Goal: Navigation & Orientation: Find specific page/section

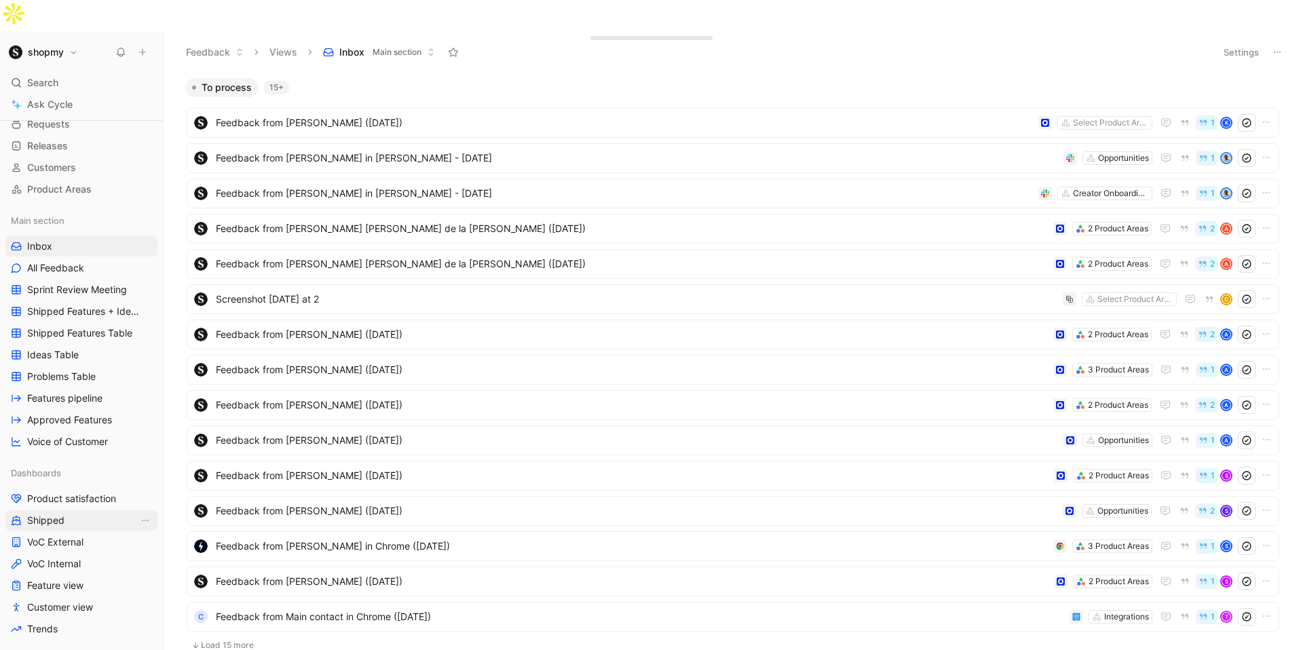
scroll to position [111, 0]
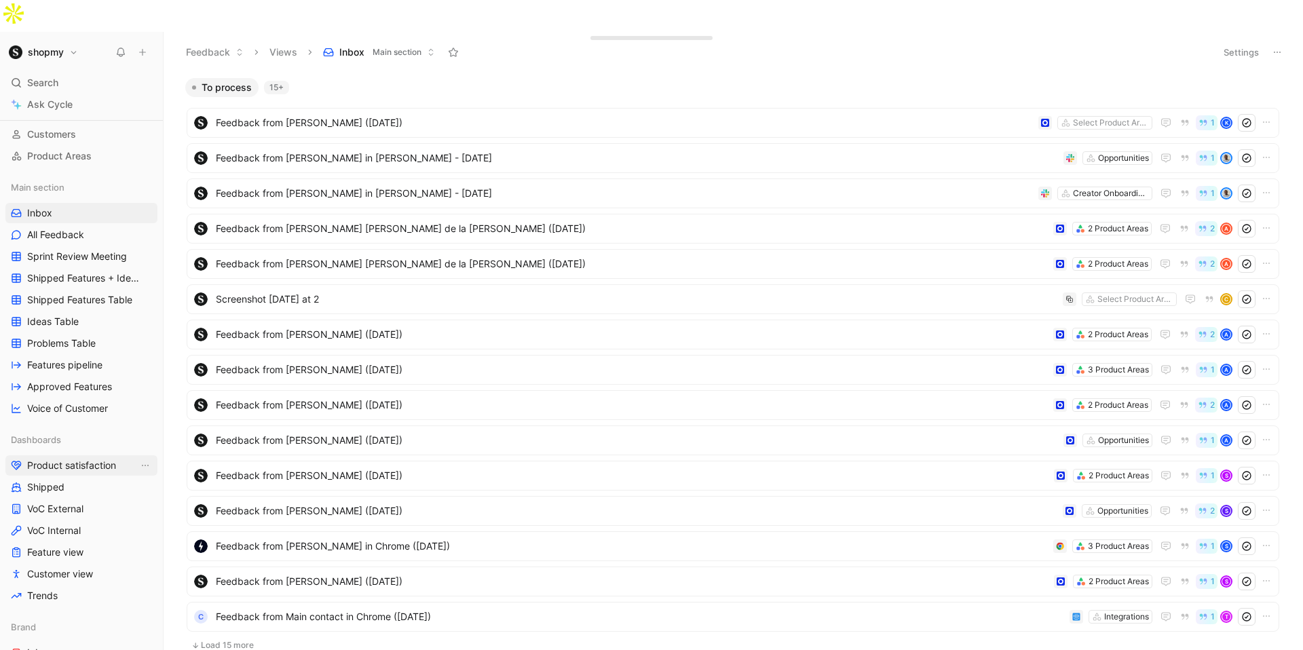
click at [91, 459] on span "Product satisfaction" at bounding box center [71, 466] width 89 height 14
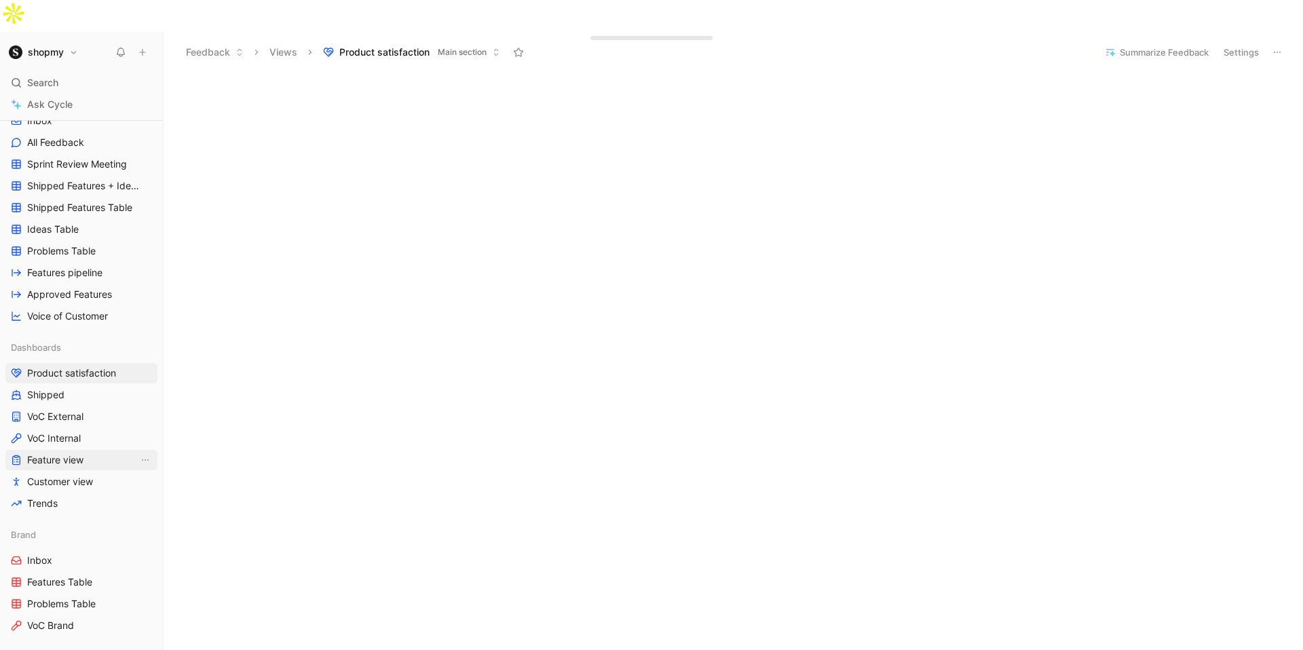
scroll to position [204, 0]
click at [93, 308] on span "Voice of Customer" at bounding box center [67, 315] width 81 height 14
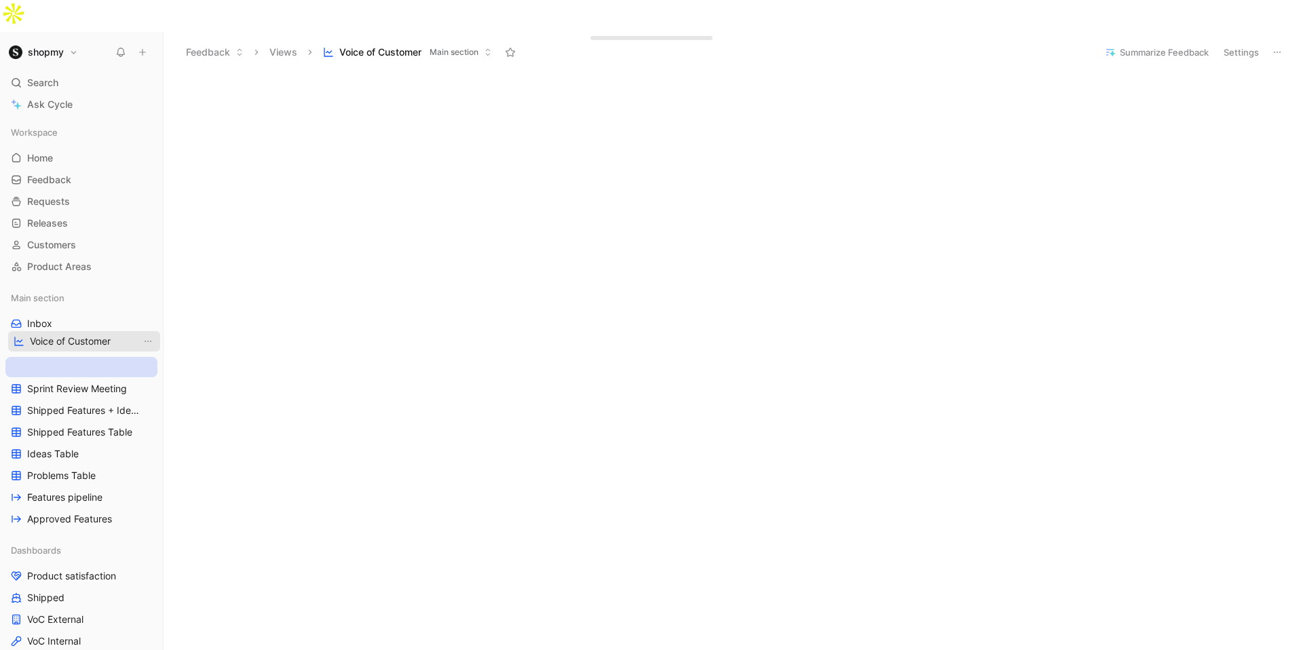
drag, startPoint x: 85, startPoint y: 491, endPoint x: 88, endPoint y: 345, distance: 145.9
click at [90, 335] on link "All Feedback" at bounding box center [81, 345] width 152 height 20
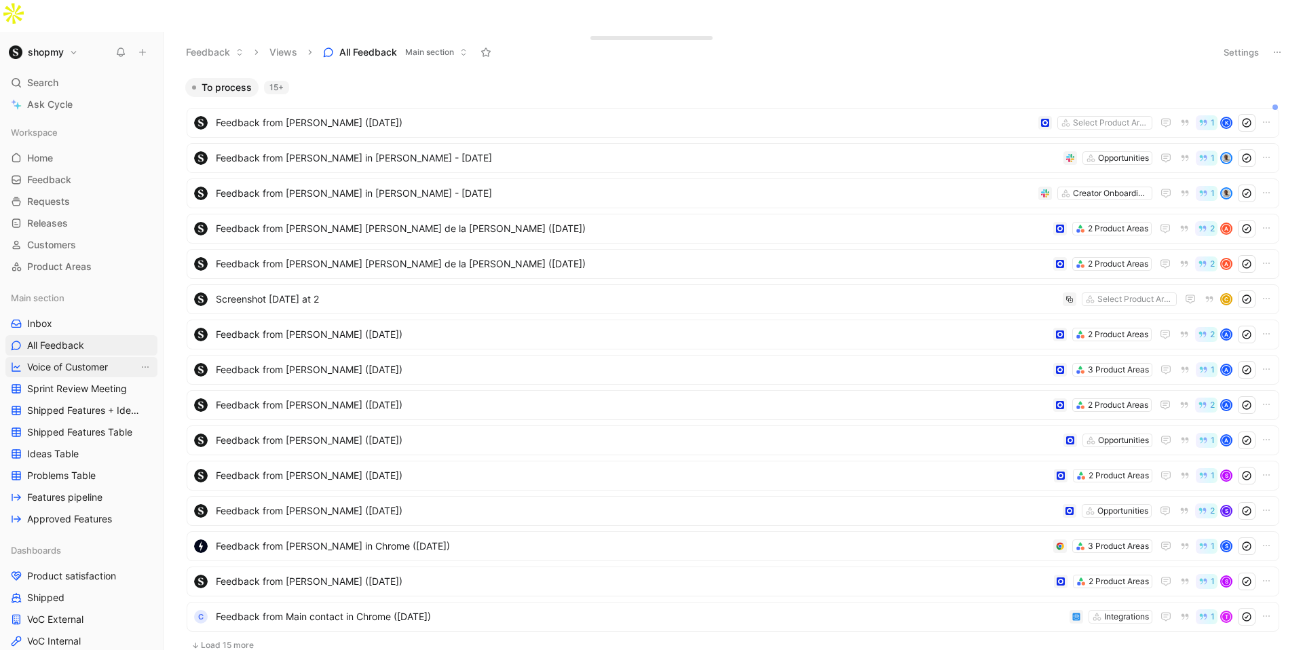
click at [68, 360] on span "Voice of Customer" at bounding box center [67, 367] width 81 height 14
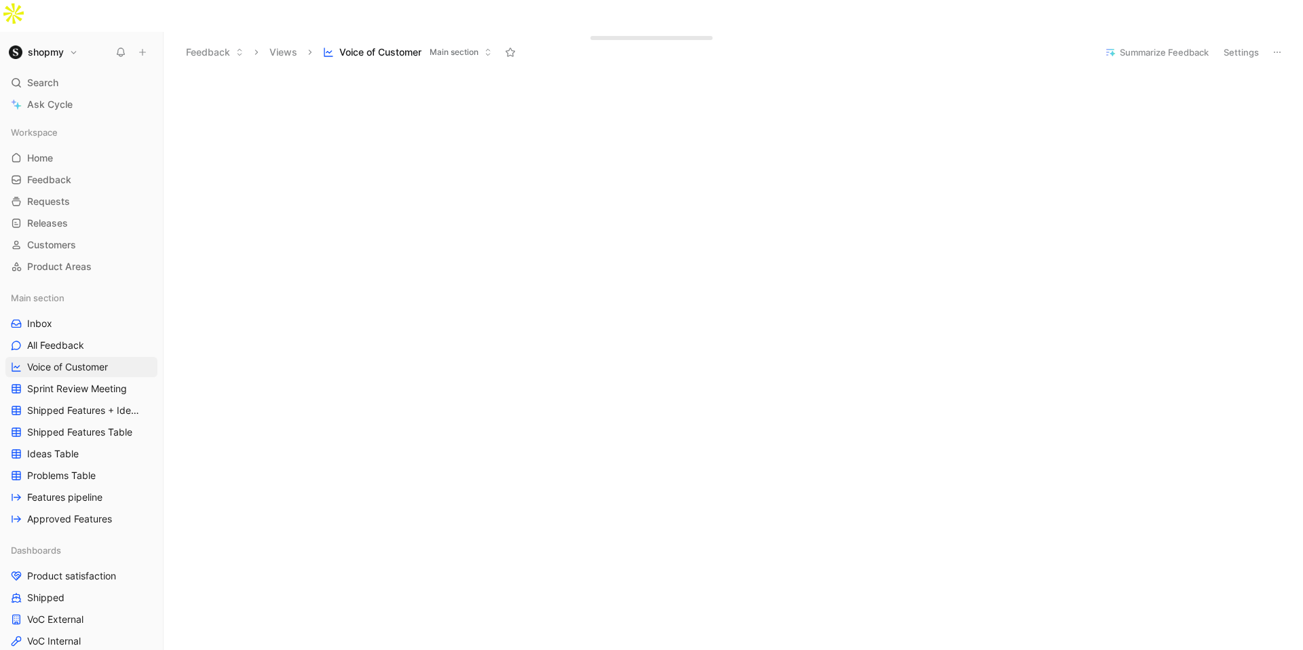
scroll to position [124, 0]
click at [64, 314] on link "Inbox" at bounding box center [81, 324] width 152 height 20
